Goal: Obtain resource: Obtain resource

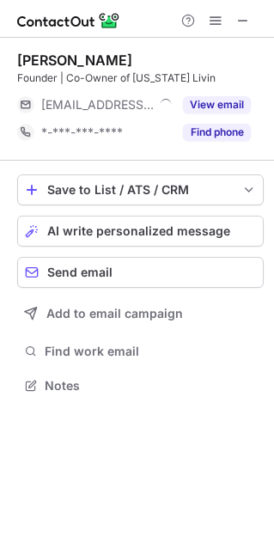
scroll to position [9, 8]
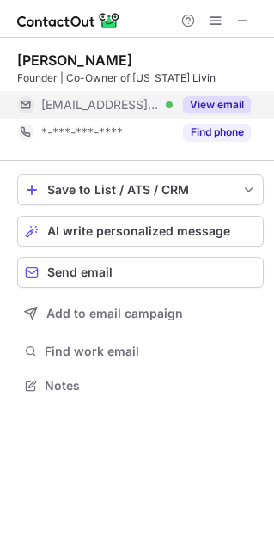
click at [187, 107] on button "View email" at bounding box center [217, 104] width 68 height 17
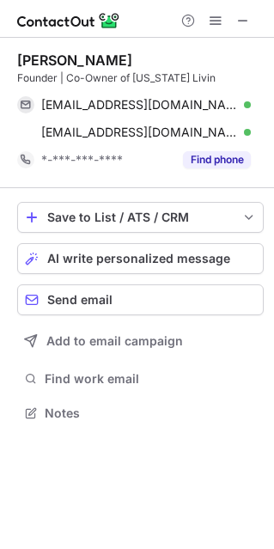
scroll to position [401, 274]
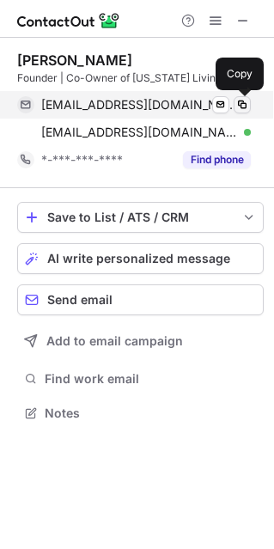
click at [238, 102] on span at bounding box center [243, 105] width 14 height 14
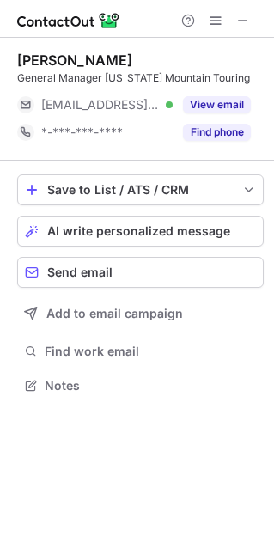
scroll to position [373, 274]
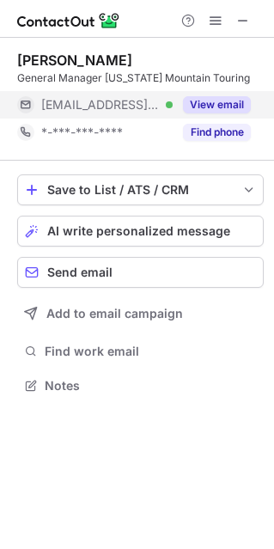
click at [212, 103] on button "View email" at bounding box center [217, 104] width 68 height 17
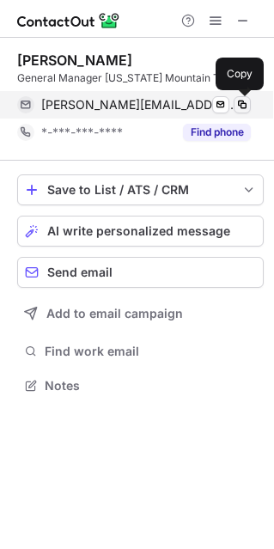
click at [243, 98] on span at bounding box center [243, 105] width 14 height 14
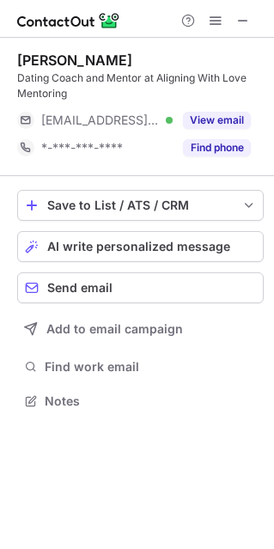
scroll to position [389, 274]
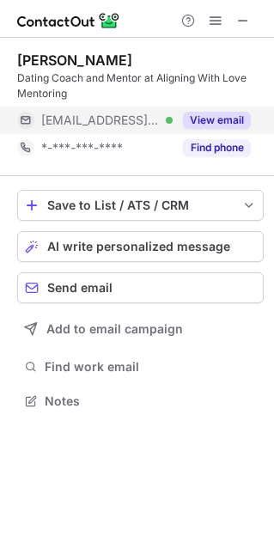
click at [206, 117] on button "View email" at bounding box center [217, 120] width 68 height 17
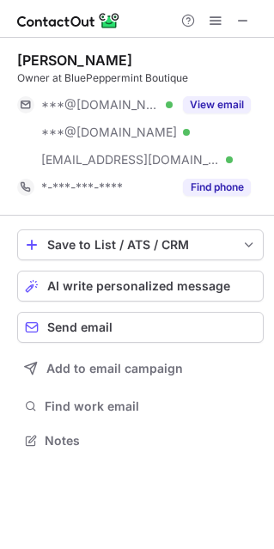
scroll to position [428, 274]
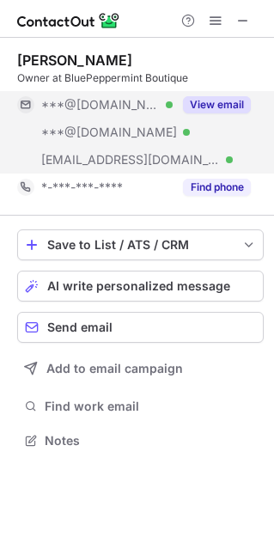
click at [204, 107] on button "View email" at bounding box center [217, 104] width 68 height 17
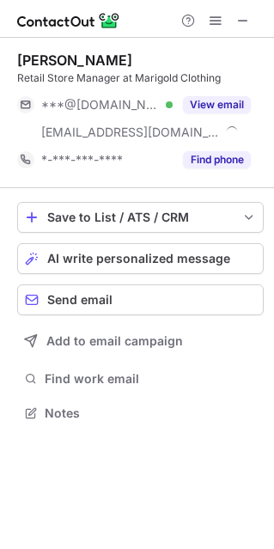
scroll to position [401, 274]
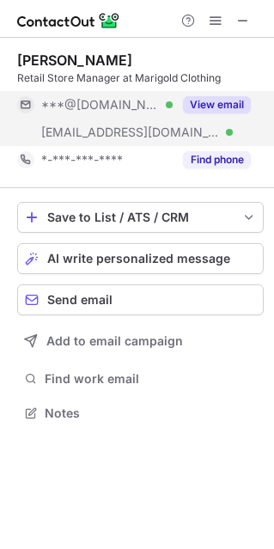
click at [220, 100] on button "View email" at bounding box center [217, 104] width 68 height 17
